Goal: Task Accomplishment & Management: Complete application form

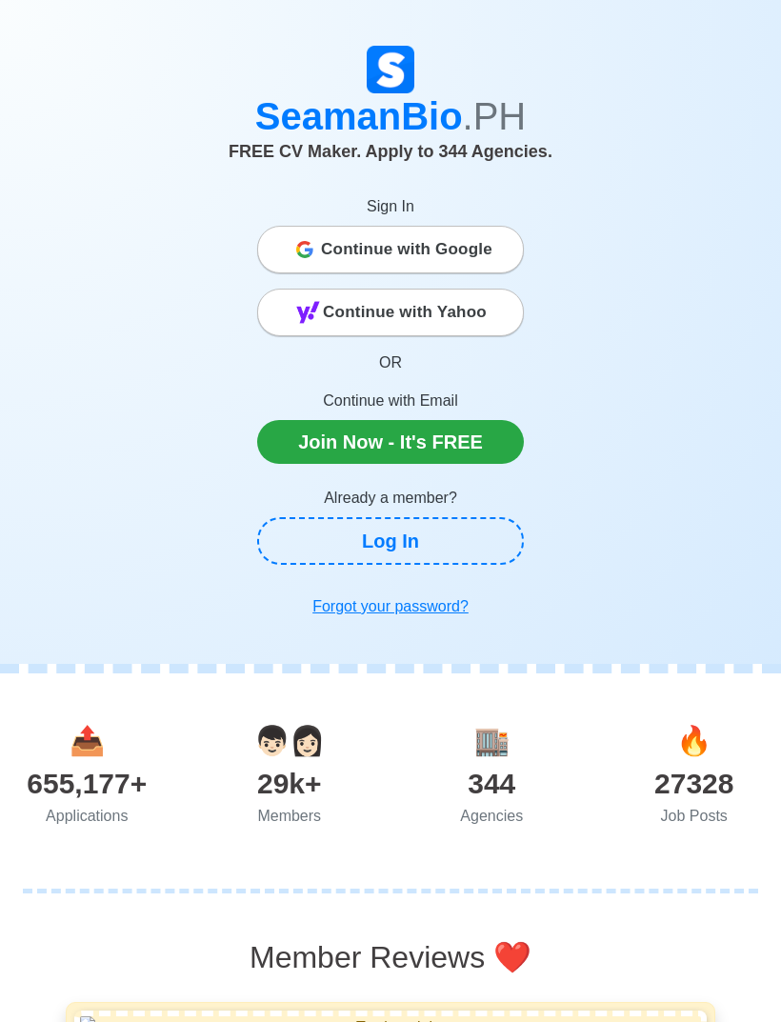
scroll to position [37, 0]
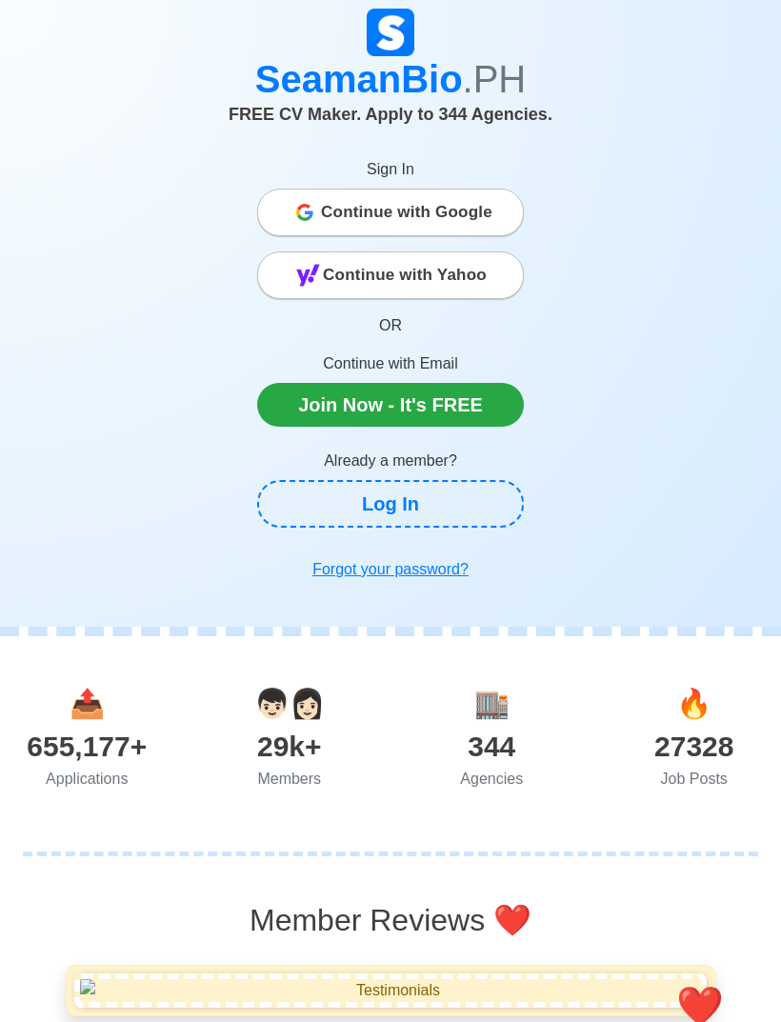
click at [493, 391] on link "Join Now - It's FREE" at bounding box center [390, 405] width 267 height 44
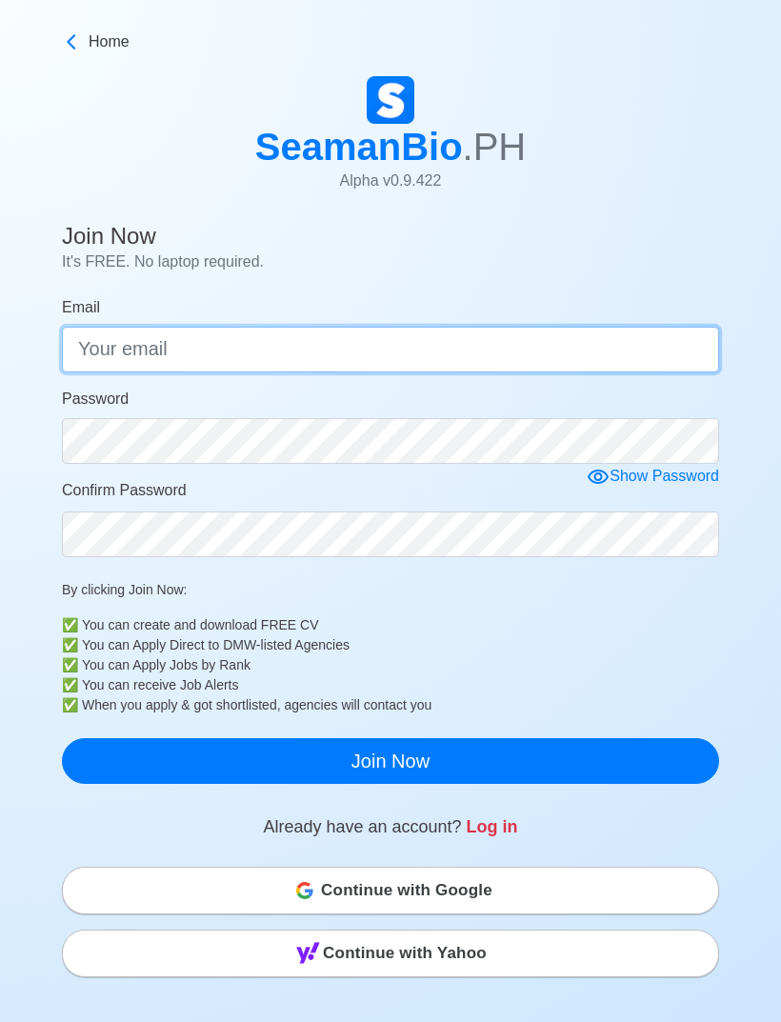
click at [626, 349] on input "Email" at bounding box center [390, 350] width 657 height 46
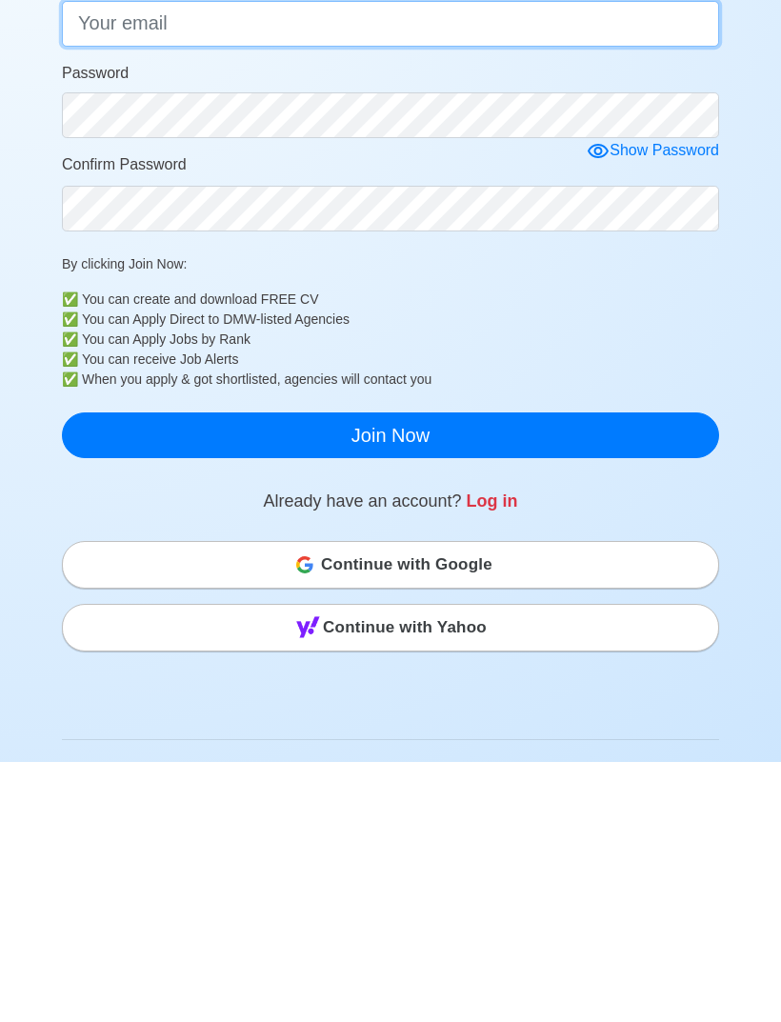
scroll to position [74, 0]
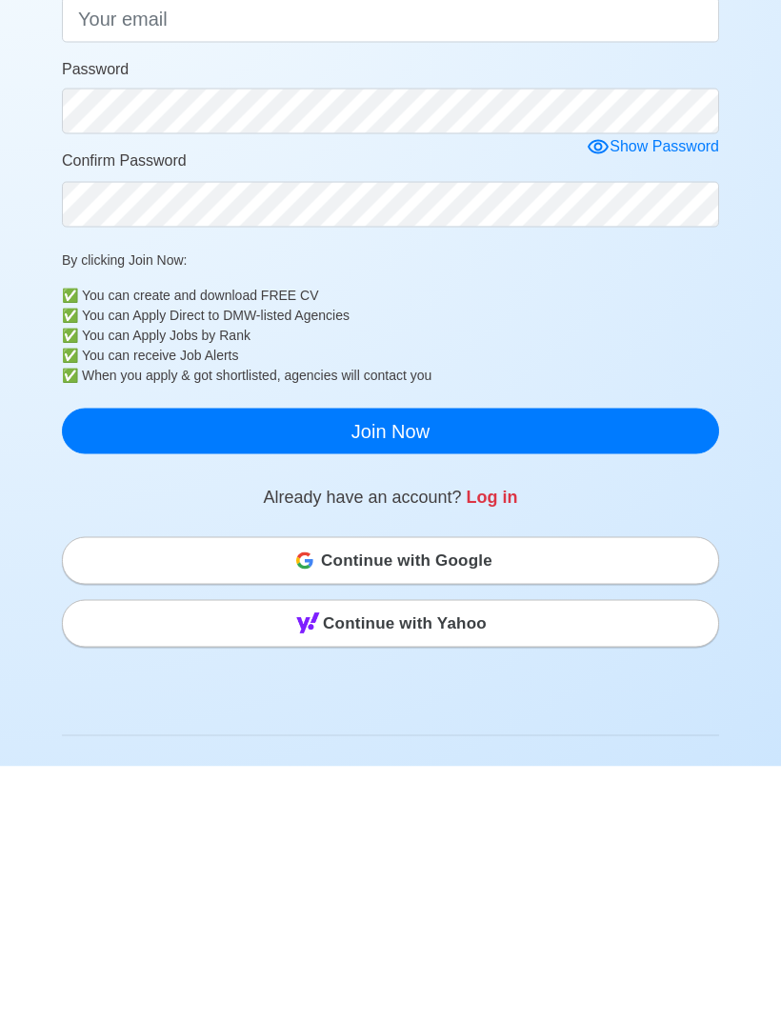
click at [498, 743] on link "Log in" at bounding box center [492, 752] width 51 height 19
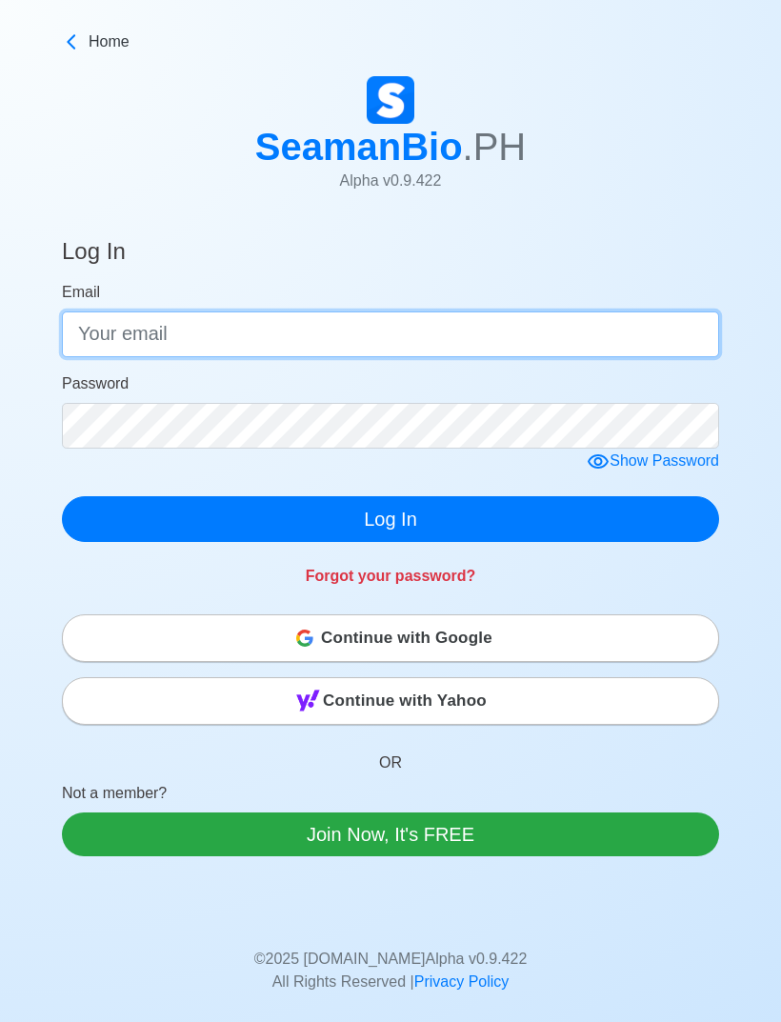
click at [639, 337] on input "Email" at bounding box center [390, 334] width 657 height 46
click at [616, 351] on input "Email" at bounding box center [390, 334] width 657 height 46
click at [636, 349] on input "Email" at bounding box center [390, 334] width 657 height 46
click at [667, 332] on input "Email" at bounding box center [390, 334] width 657 height 46
type input "[EMAIL_ADDRESS][DOMAIN_NAME]"
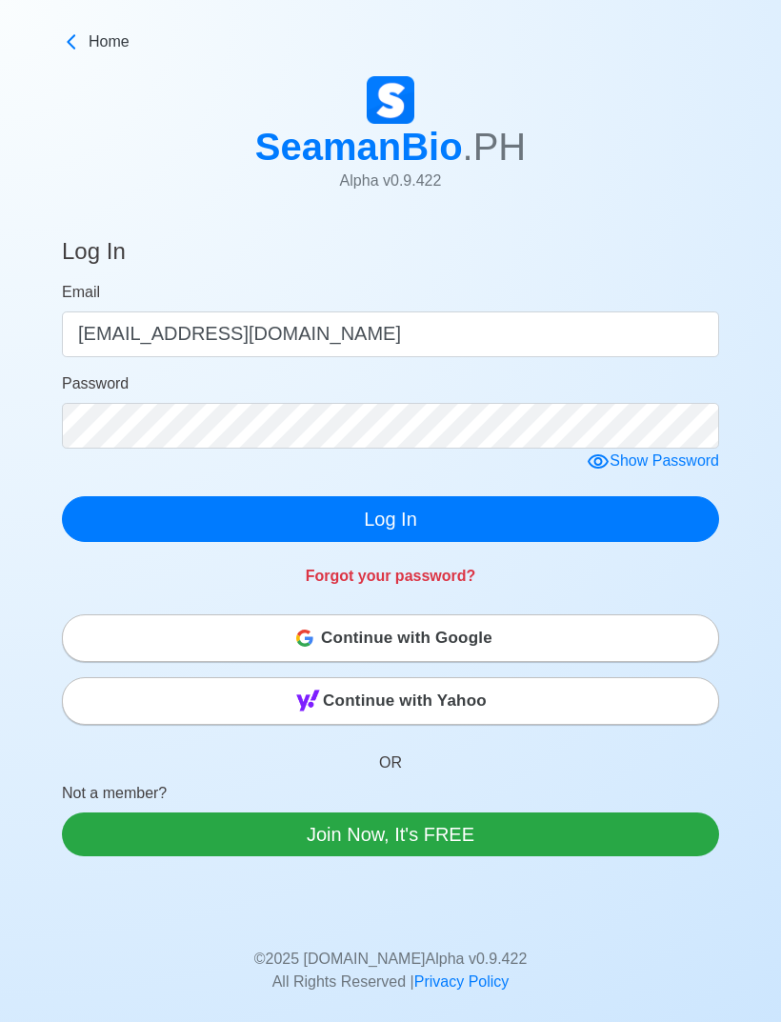
click at [602, 462] on icon at bounding box center [598, 461] width 23 height 23
click at [588, 529] on button "Log In" at bounding box center [390, 519] width 657 height 46
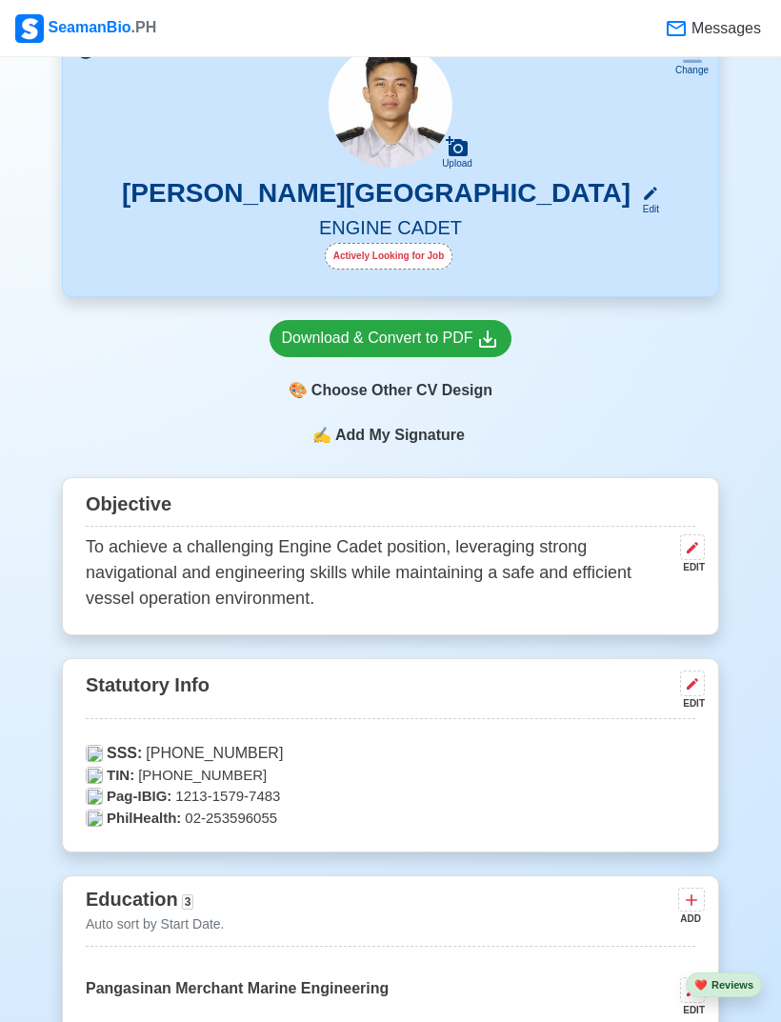
scroll to position [247, 0]
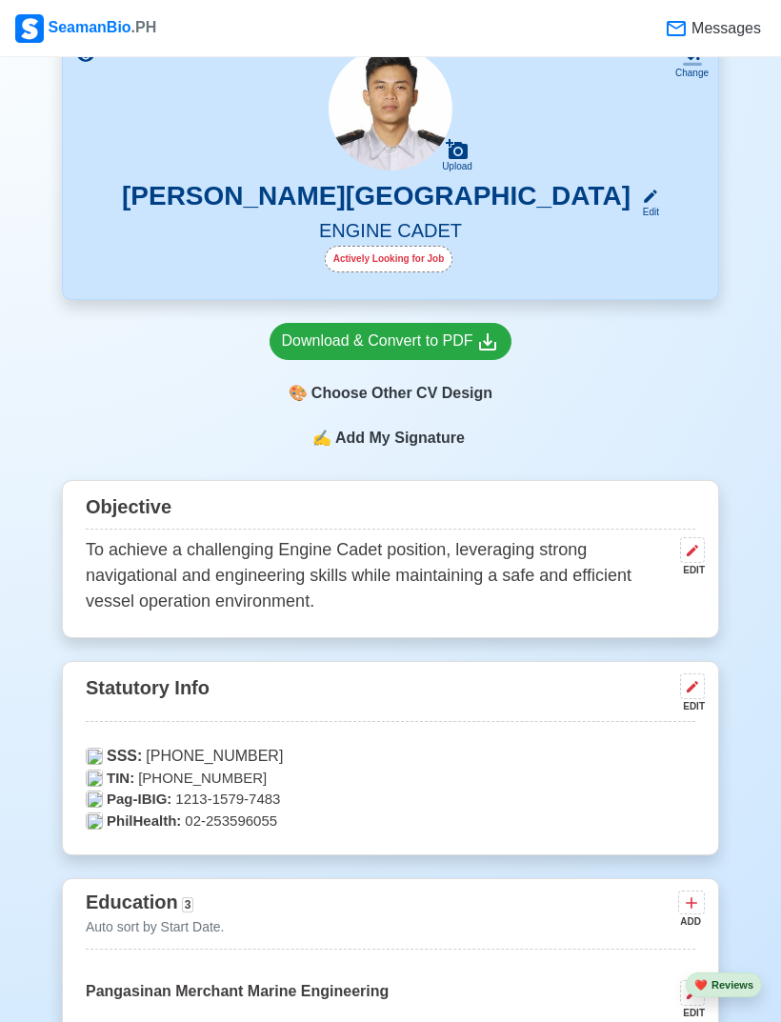
click at [483, 353] on icon at bounding box center [487, 341] width 23 height 23
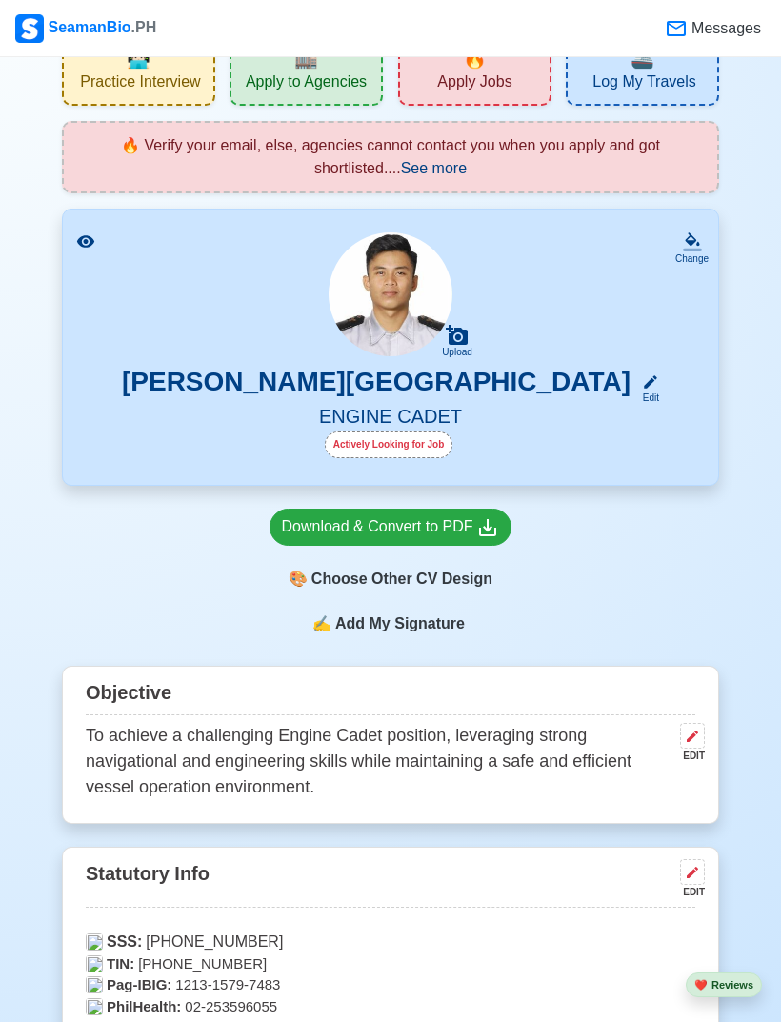
scroll to position [0, 0]
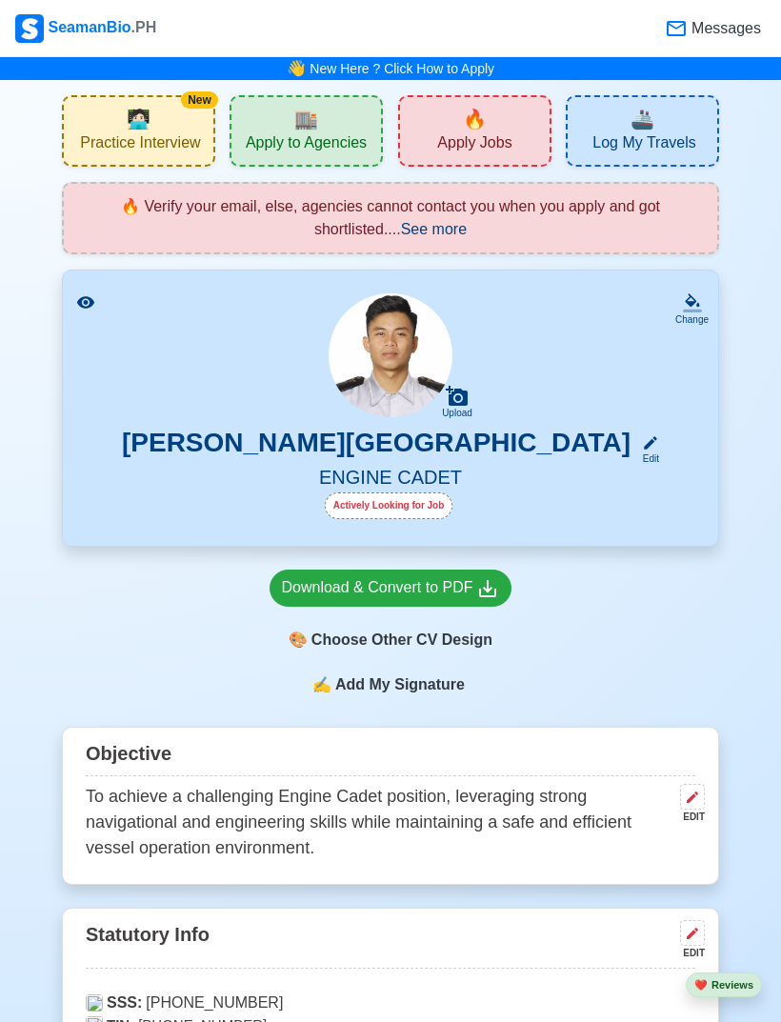
click at [495, 583] on icon at bounding box center [487, 588] width 23 height 23
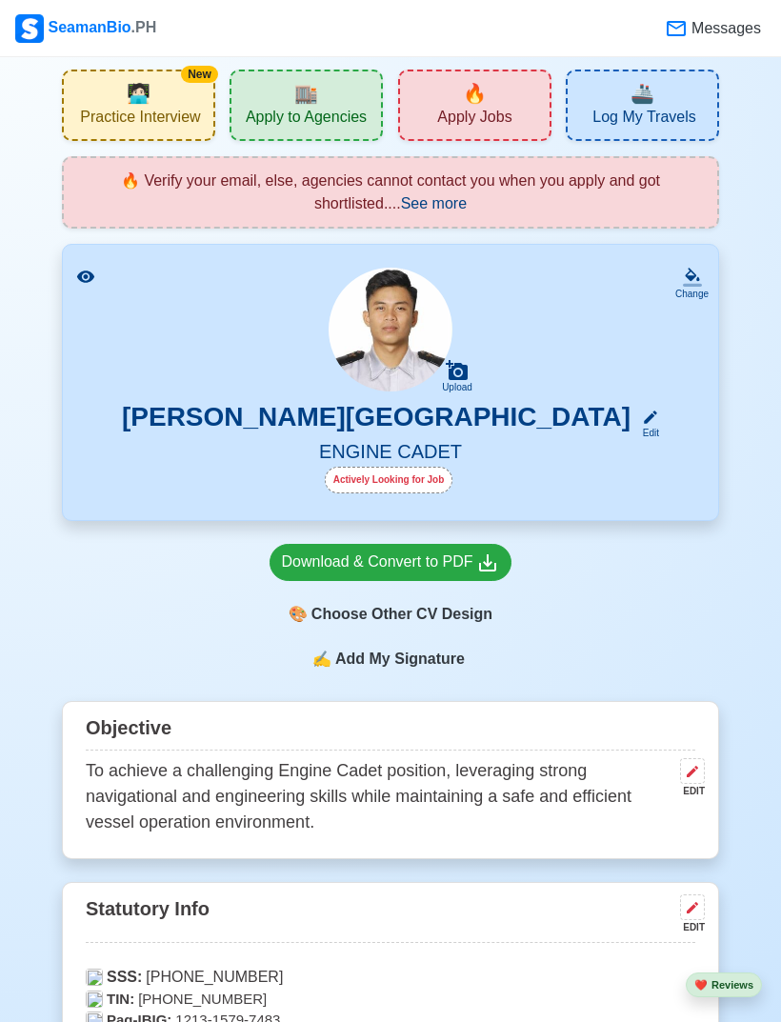
scroll to position [27, 0]
click at [270, 102] on div "🏬 Apply to Agencies" at bounding box center [306, 104] width 153 height 71
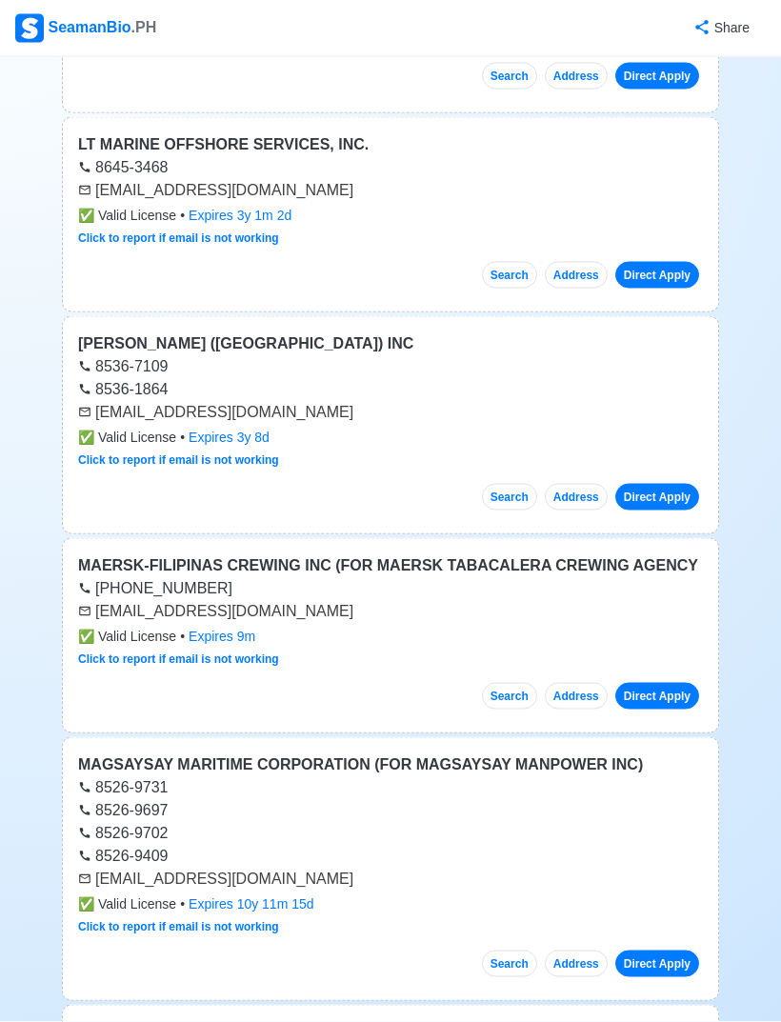
scroll to position [9002, 0]
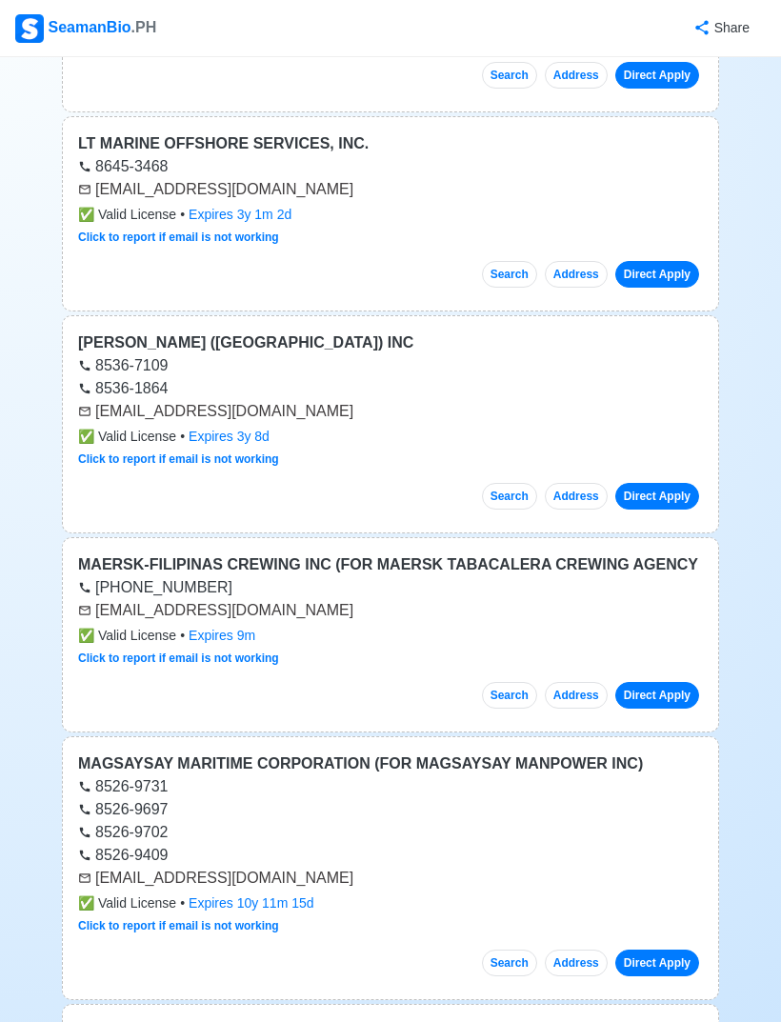
click at [659, 949] on link "Direct Apply" at bounding box center [657, 962] width 84 height 27
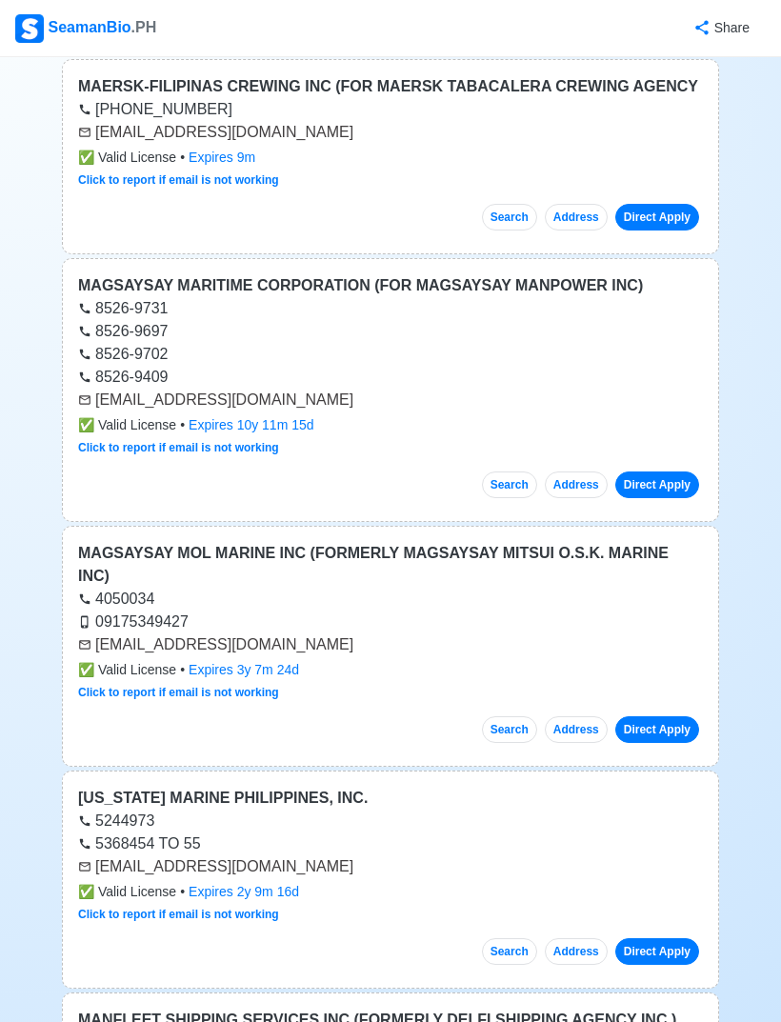
scroll to position [9449, 0]
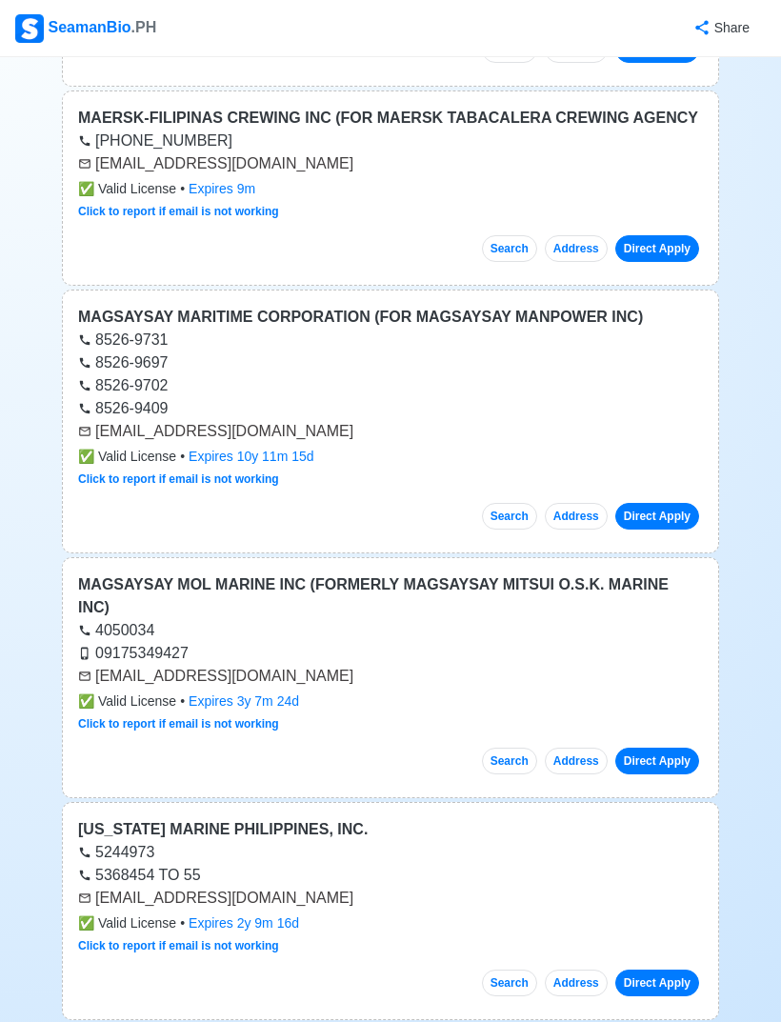
click at [510, 503] on button "Search" at bounding box center [509, 516] width 55 height 27
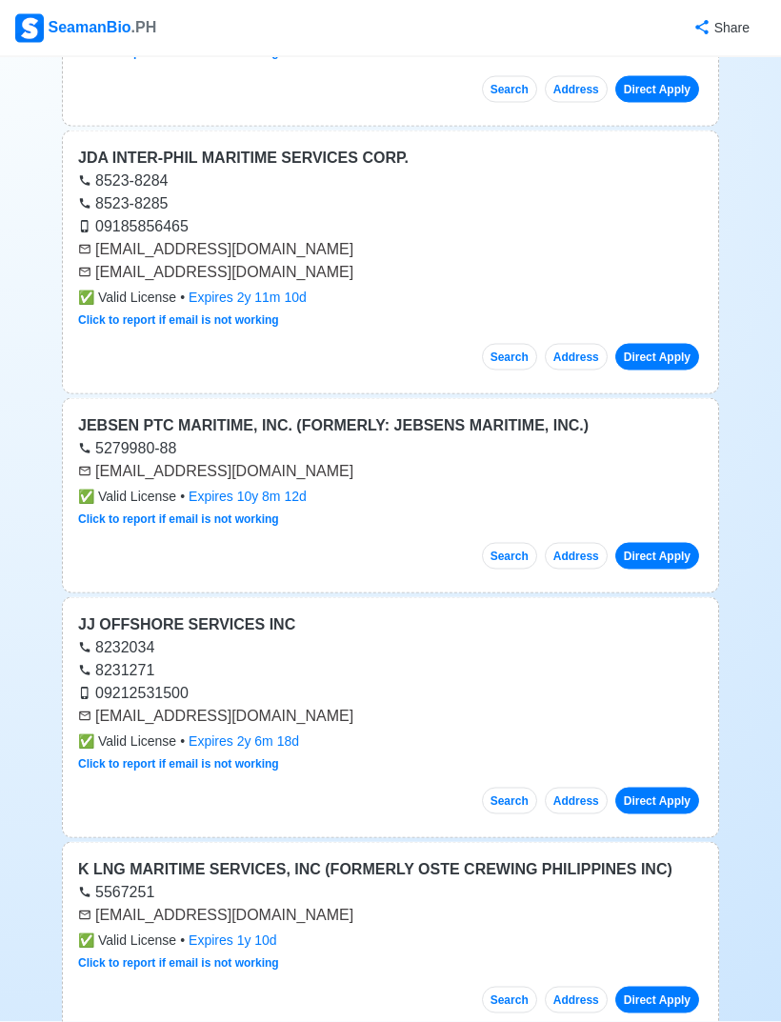
scroll to position [5807, 0]
